Goal: Task Accomplishment & Management: Use online tool/utility

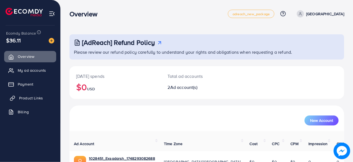
click at [28, 96] on span "Product Links" at bounding box center [31, 98] width 24 height 6
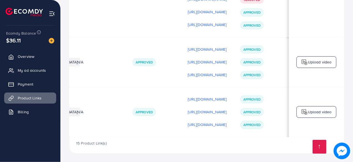
scroll to position [0, 147]
click at [315, 108] on p "Upload video" at bounding box center [320, 111] width 24 height 7
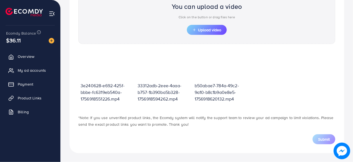
scroll to position [198, 0]
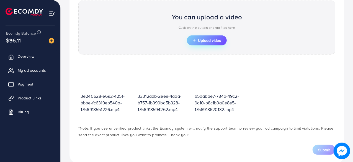
click at [206, 40] on span "Upload video" at bounding box center [206, 40] width 29 height 4
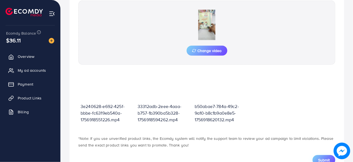
click at [321, 157] on span "Submit" at bounding box center [324, 160] width 12 height 6
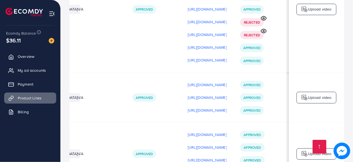
scroll to position [672, 0]
